Goal: Information Seeking & Learning: Learn about a topic

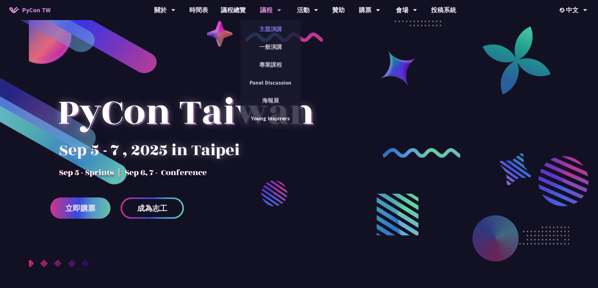
click at [267, 30] on link "主題演講" at bounding box center [270, 29] width 60 height 15
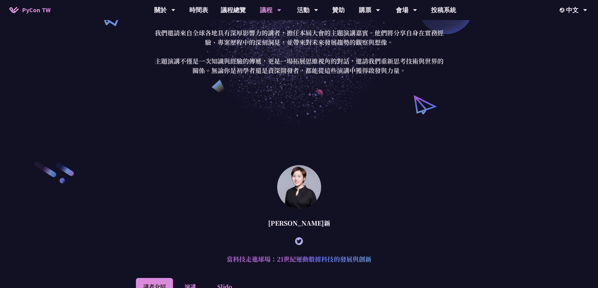
scroll to position [188, 0]
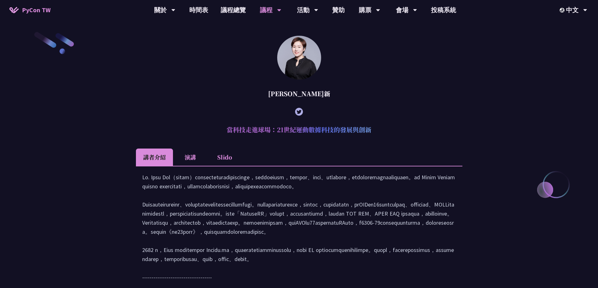
click at [189, 158] on li "演講" at bounding box center [190, 157] width 35 height 17
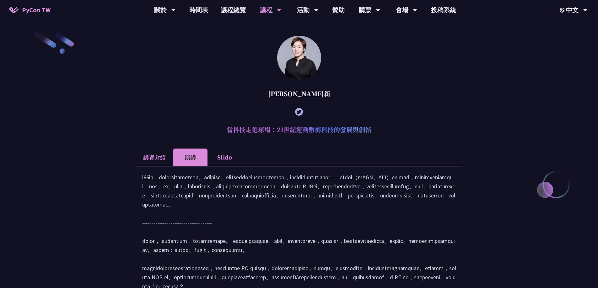
click at [159, 156] on li "講者介紹" at bounding box center [154, 157] width 37 height 17
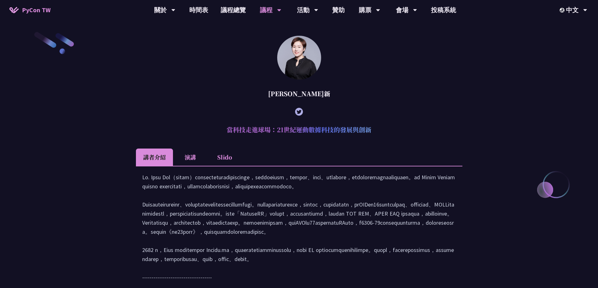
click at [225, 158] on li "Slido" at bounding box center [224, 157] width 35 height 17
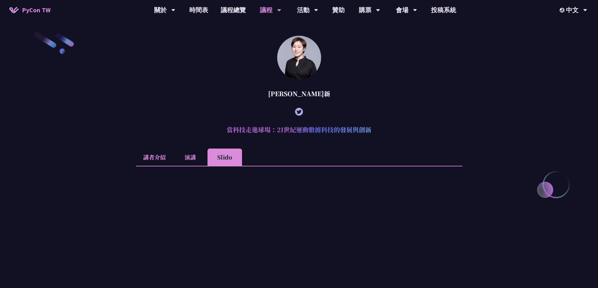
click at [188, 157] on li "演講" at bounding box center [190, 157] width 35 height 17
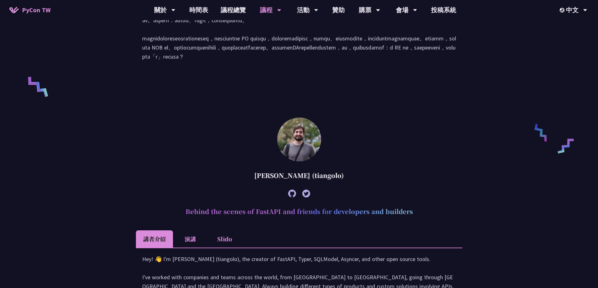
scroll to position [533, 0]
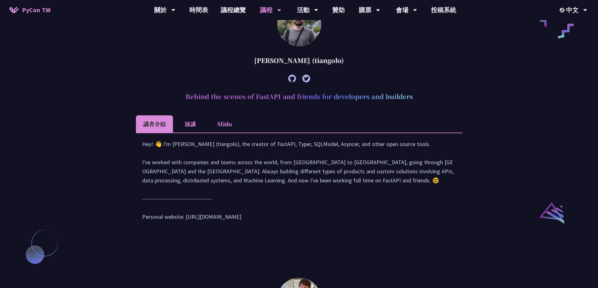
click at [195, 133] on li "演講" at bounding box center [190, 123] width 35 height 17
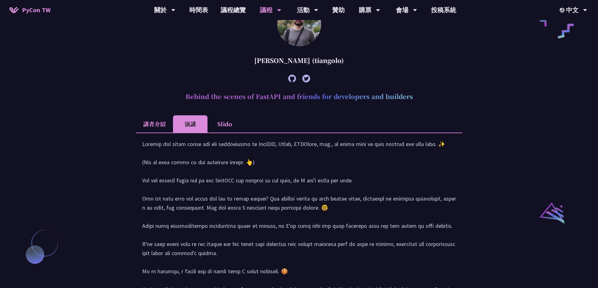
click at [215, 133] on li "Slido" at bounding box center [224, 123] width 35 height 17
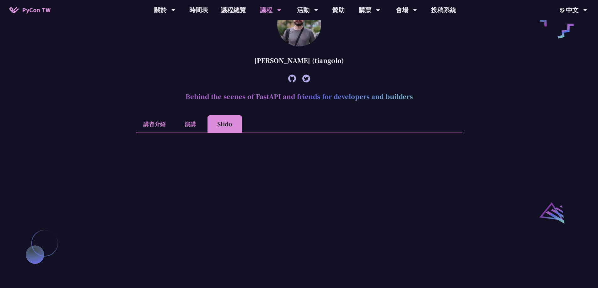
click at [177, 133] on li "演講" at bounding box center [190, 123] width 35 height 17
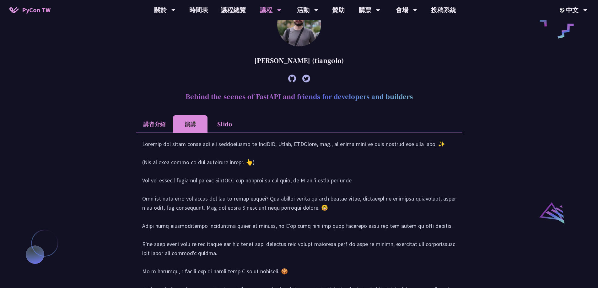
click at [157, 133] on li "講者介紹" at bounding box center [154, 123] width 37 height 17
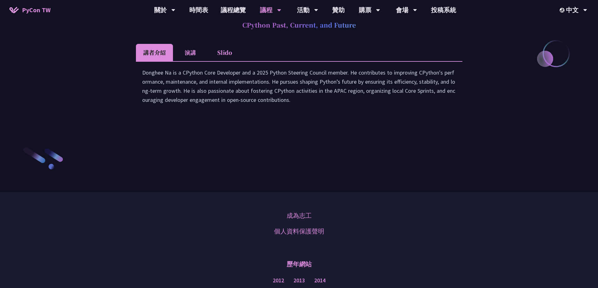
scroll to position [847, 0]
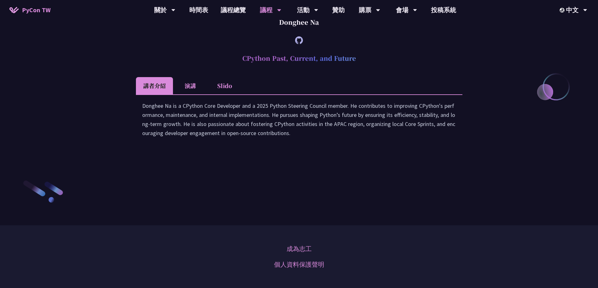
click at [185, 94] on li "演講" at bounding box center [190, 85] width 35 height 17
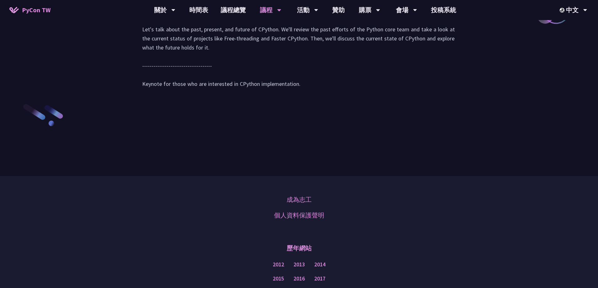
scroll to position [910, 0]
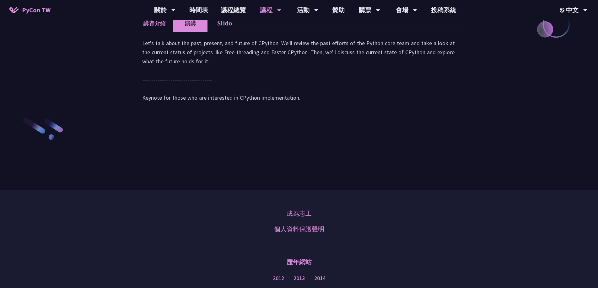
click at [223, 32] on li "Slido" at bounding box center [224, 22] width 35 height 17
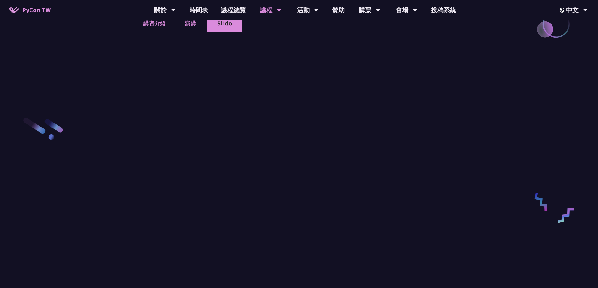
click at [196, 32] on li "演講" at bounding box center [190, 22] width 35 height 17
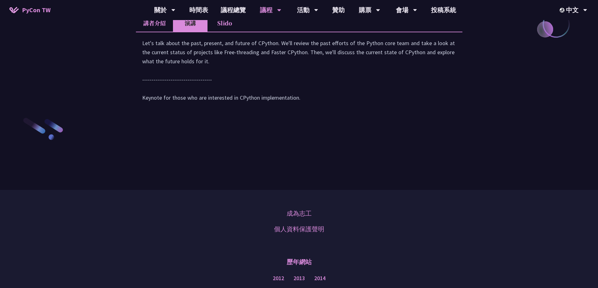
click at [162, 32] on li "講者介紹" at bounding box center [154, 22] width 37 height 17
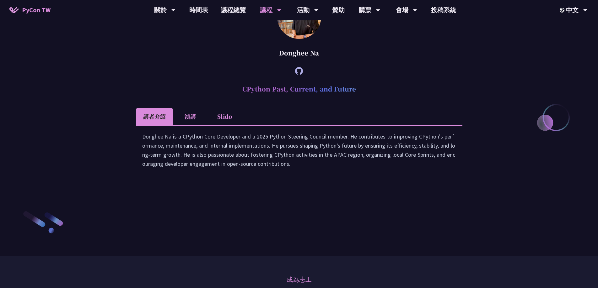
scroll to position [753, 0]
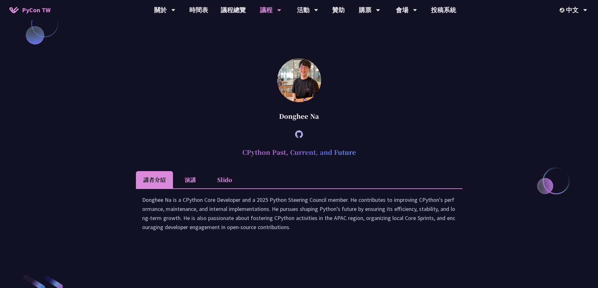
click at [291, 126] on div "Donghee Na" at bounding box center [299, 116] width 326 height 19
